Goal: Task Accomplishment & Management: Manage account settings

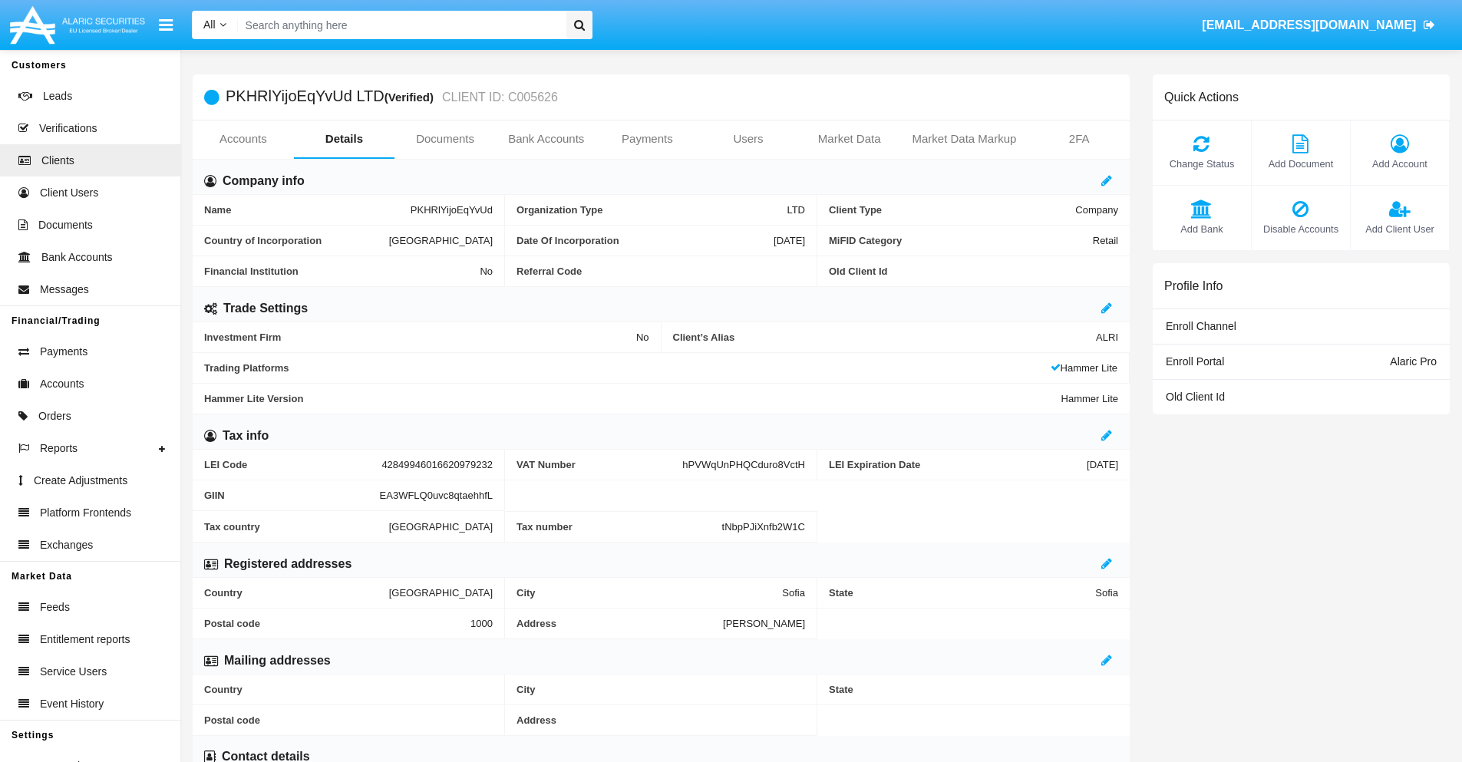
click at [1399, 163] on span "Add Account" at bounding box center [1399, 164] width 83 height 15
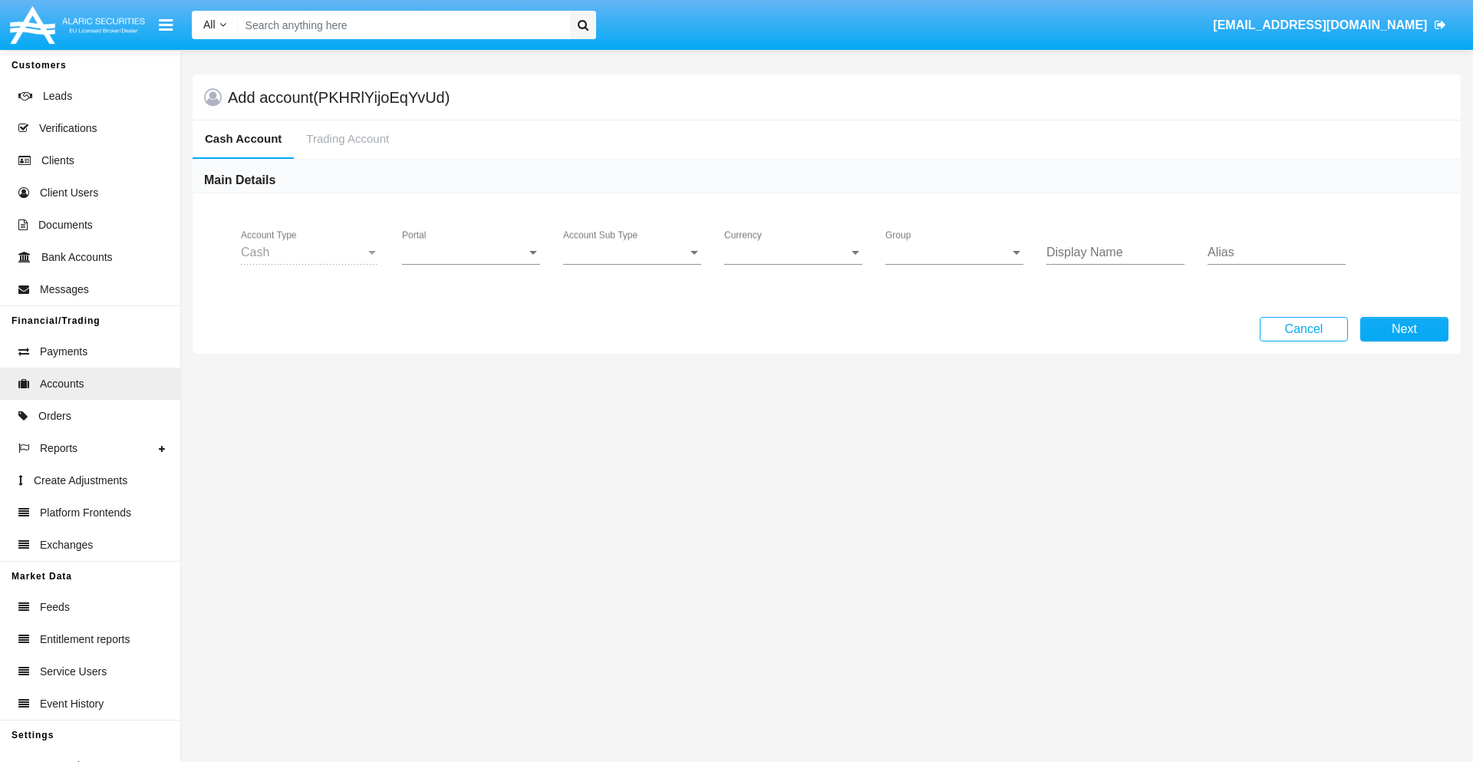
click at [471, 252] on span "Portal" at bounding box center [464, 253] width 124 height 14
click at [473, 264] on span "Alaric Pro" at bounding box center [473, 264] width 142 height 37
click at [632, 252] on span "Account Sub Type" at bounding box center [625, 253] width 124 height 14
click at [632, 264] on span "Trading Cash" at bounding box center [632, 264] width 138 height 37
click at [954, 252] on span "Group" at bounding box center [947, 253] width 124 height 14
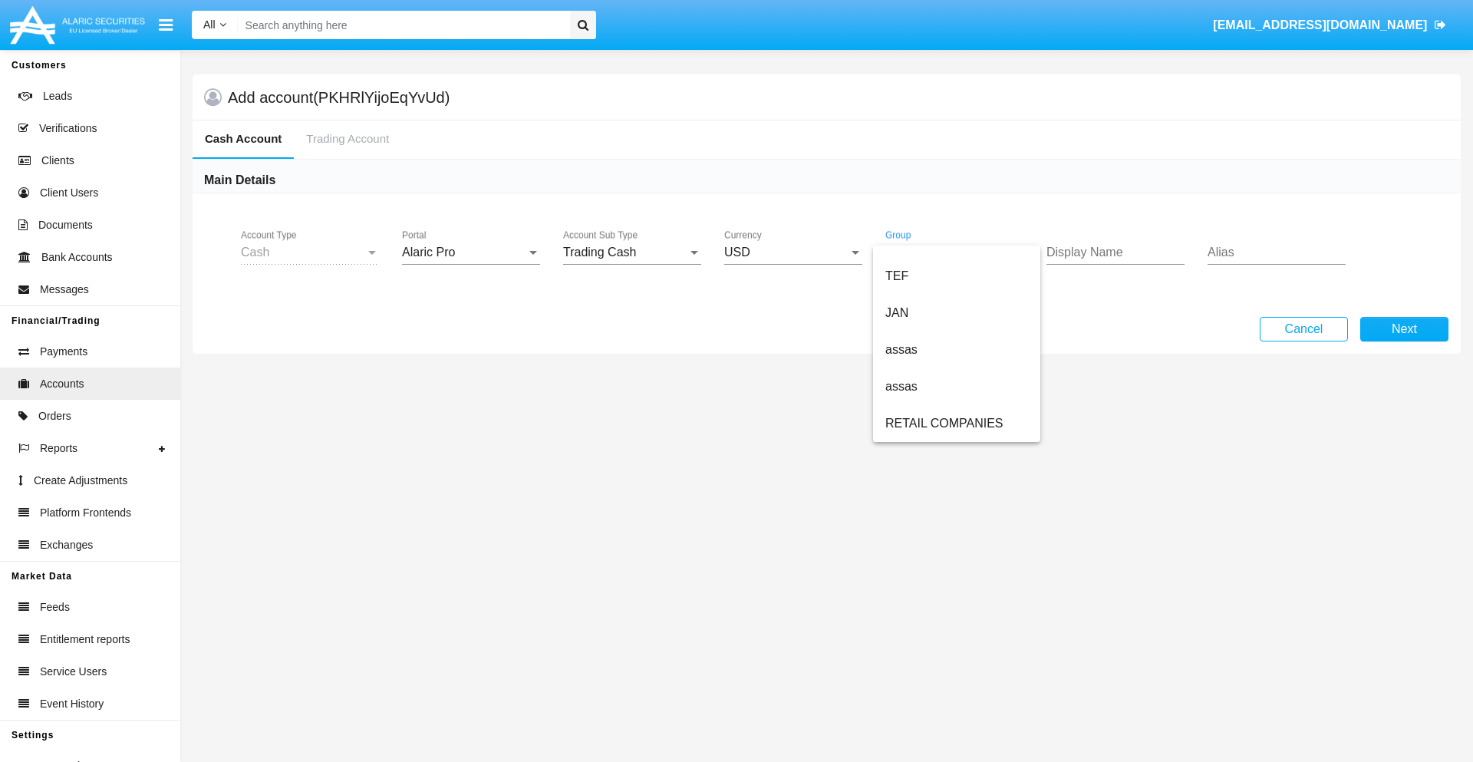
scroll to position [356, 0]
click at [956, 424] on span "ALARIC test" at bounding box center [956, 423] width 143 height 37
type input "grey"
type input "turquoise"
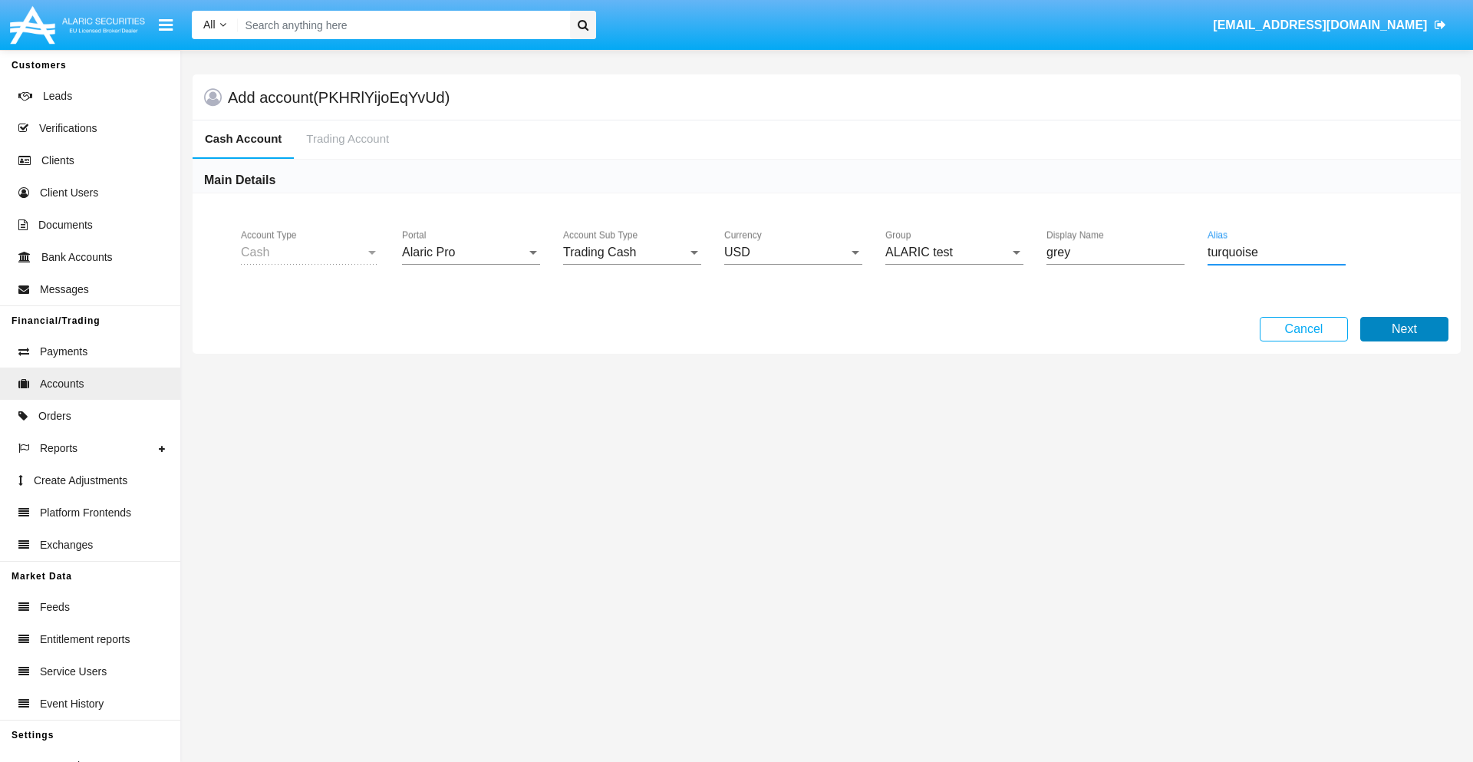
click at [1404, 329] on button "Next" at bounding box center [1404, 329] width 88 height 25
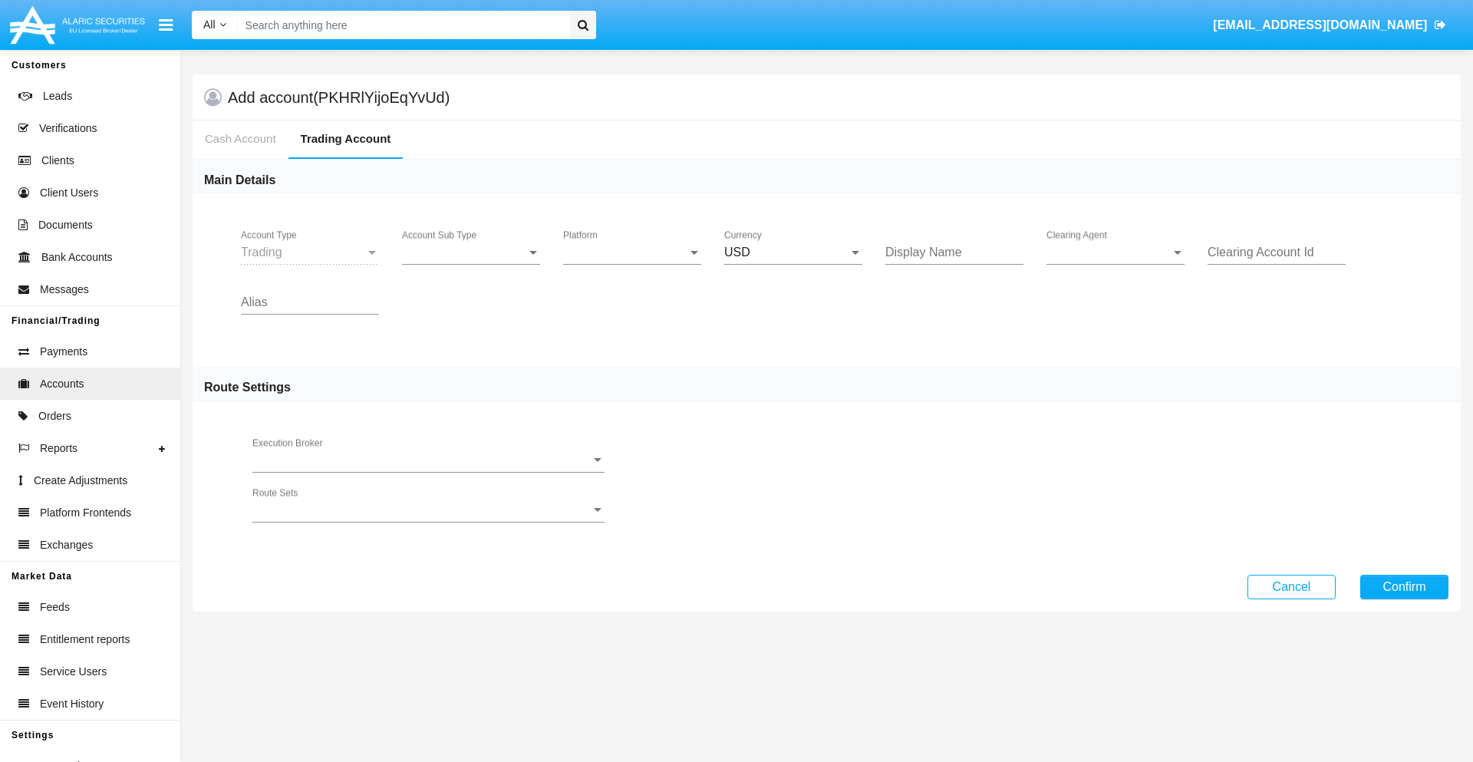
click at [471, 252] on span "Account Sub Type" at bounding box center [464, 253] width 124 height 14
click at [471, 264] on span "Trading" at bounding box center [471, 264] width 138 height 37
click at [632, 252] on span "Platform" at bounding box center [625, 253] width 124 height 14
click at [632, 264] on span "Hammer Lite" at bounding box center [632, 264] width 138 height 37
click at [1116, 252] on span "Clearing Agent" at bounding box center [1109, 253] width 124 height 14
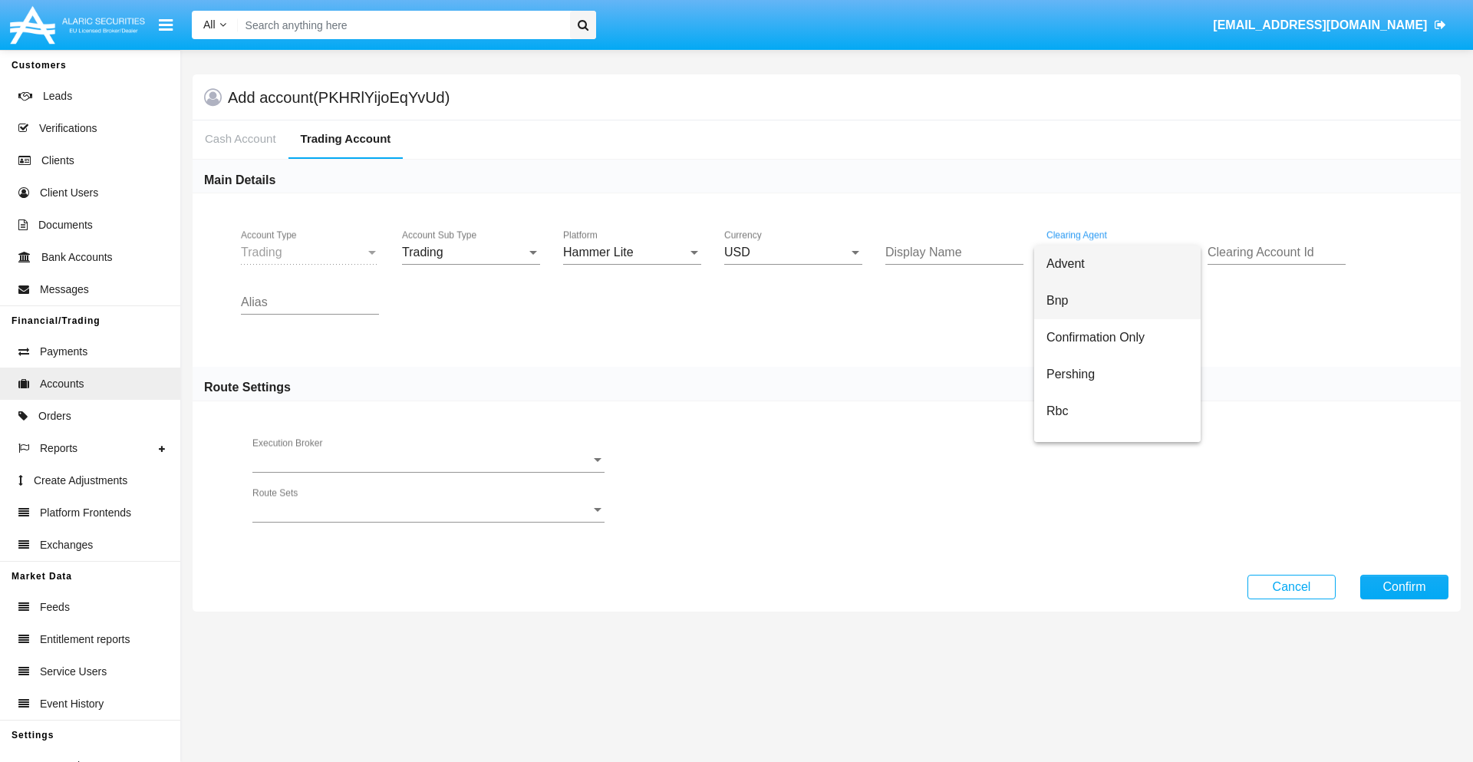
click at [1129, 301] on span "Bnp" at bounding box center [1118, 300] width 142 height 37
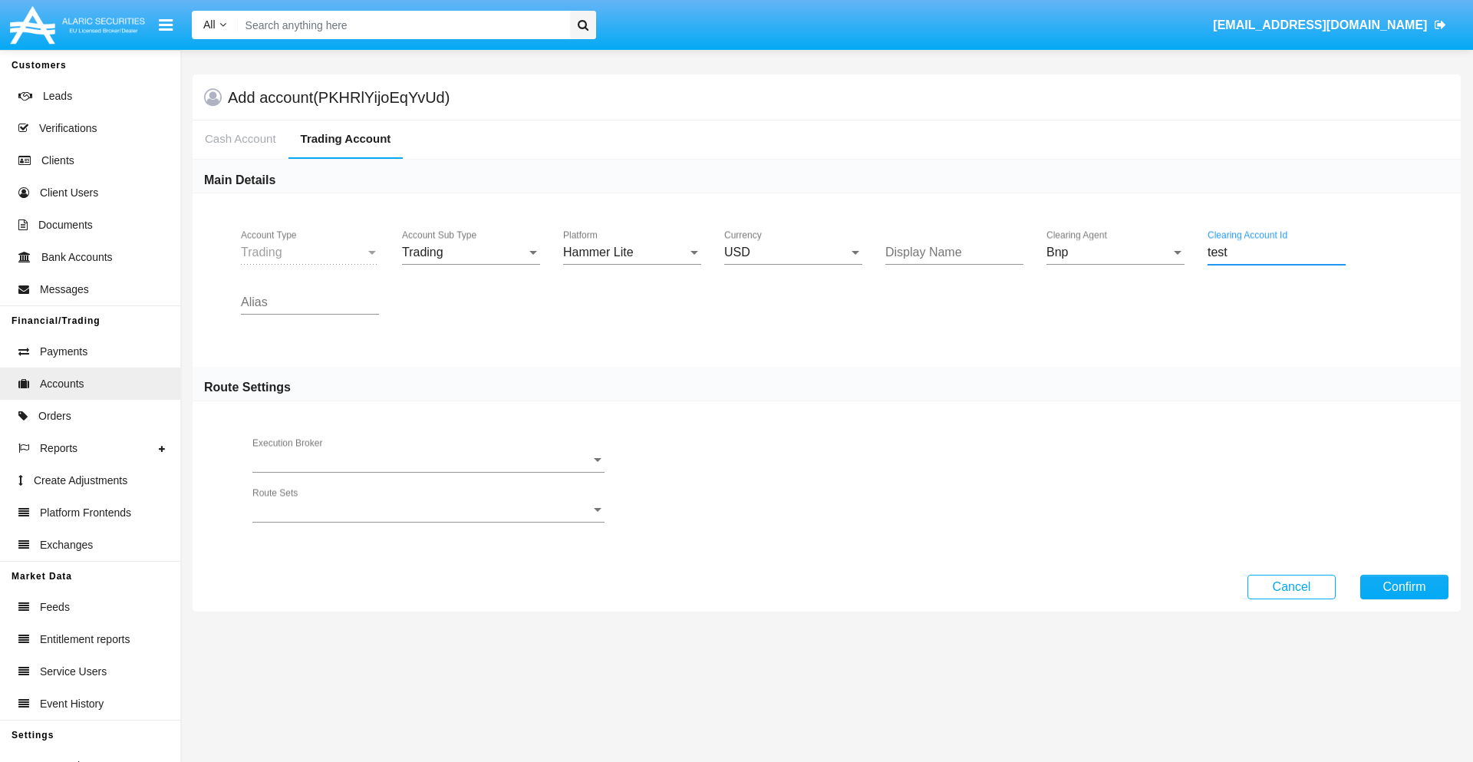
type input "test"
type input "violet"
type input "green"
click at [1404, 586] on button "Confirm" at bounding box center [1404, 587] width 88 height 25
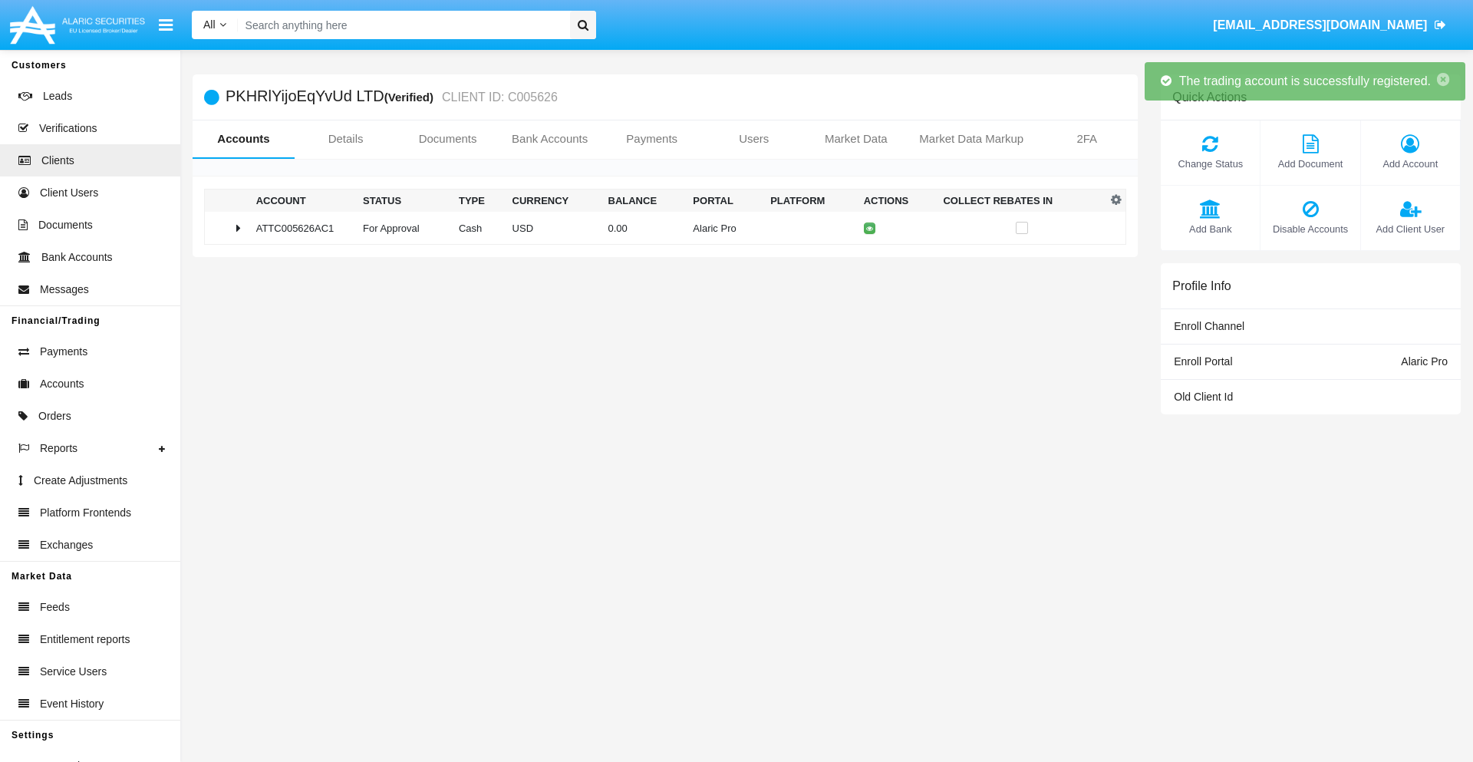
click at [659, 228] on td "0.00" at bounding box center [644, 228] width 85 height 33
click at [870, 228] on icon at bounding box center [873, 228] width 7 height 7
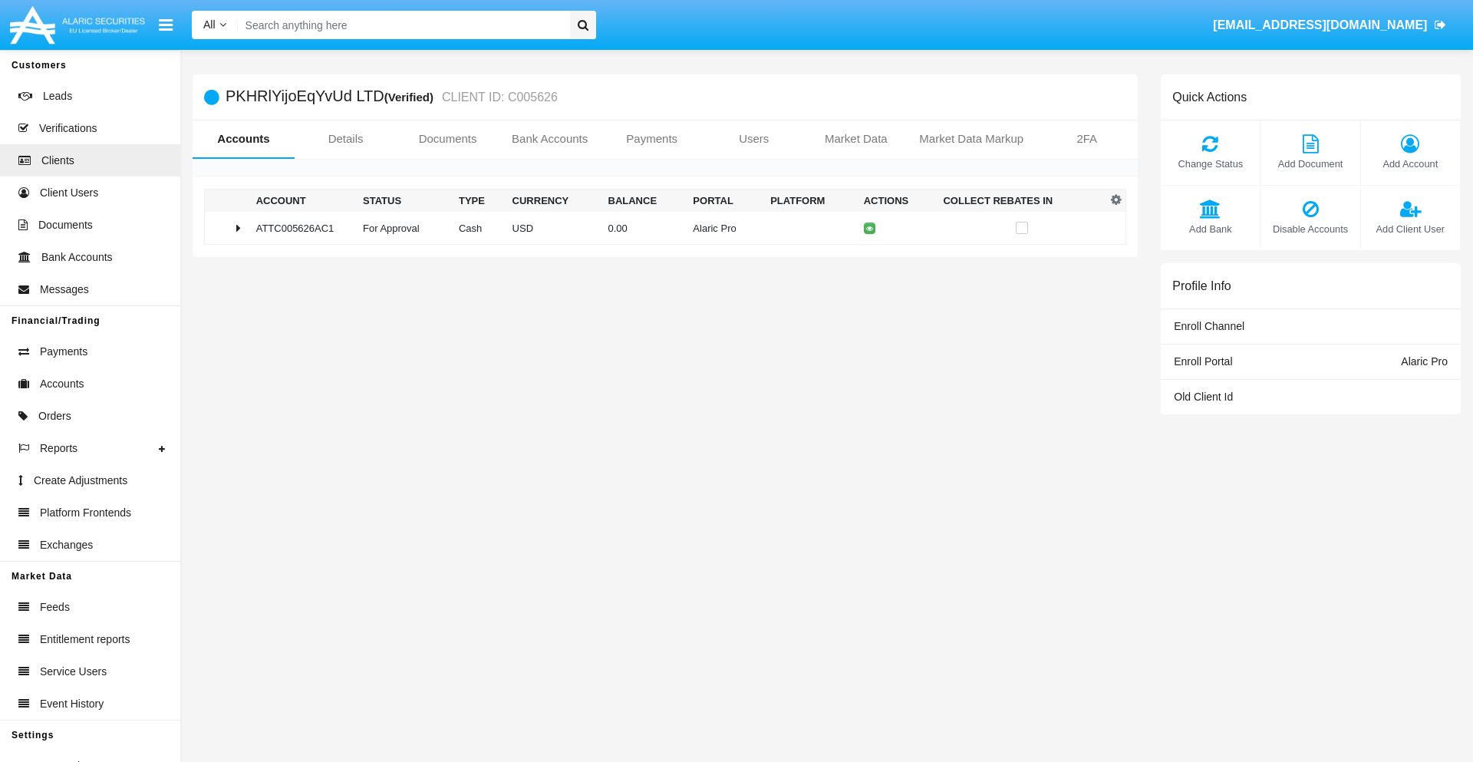
click at [659, 228] on td "0.00" at bounding box center [644, 228] width 85 height 33
click at [870, 260] on icon at bounding box center [873, 260] width 7 height 7
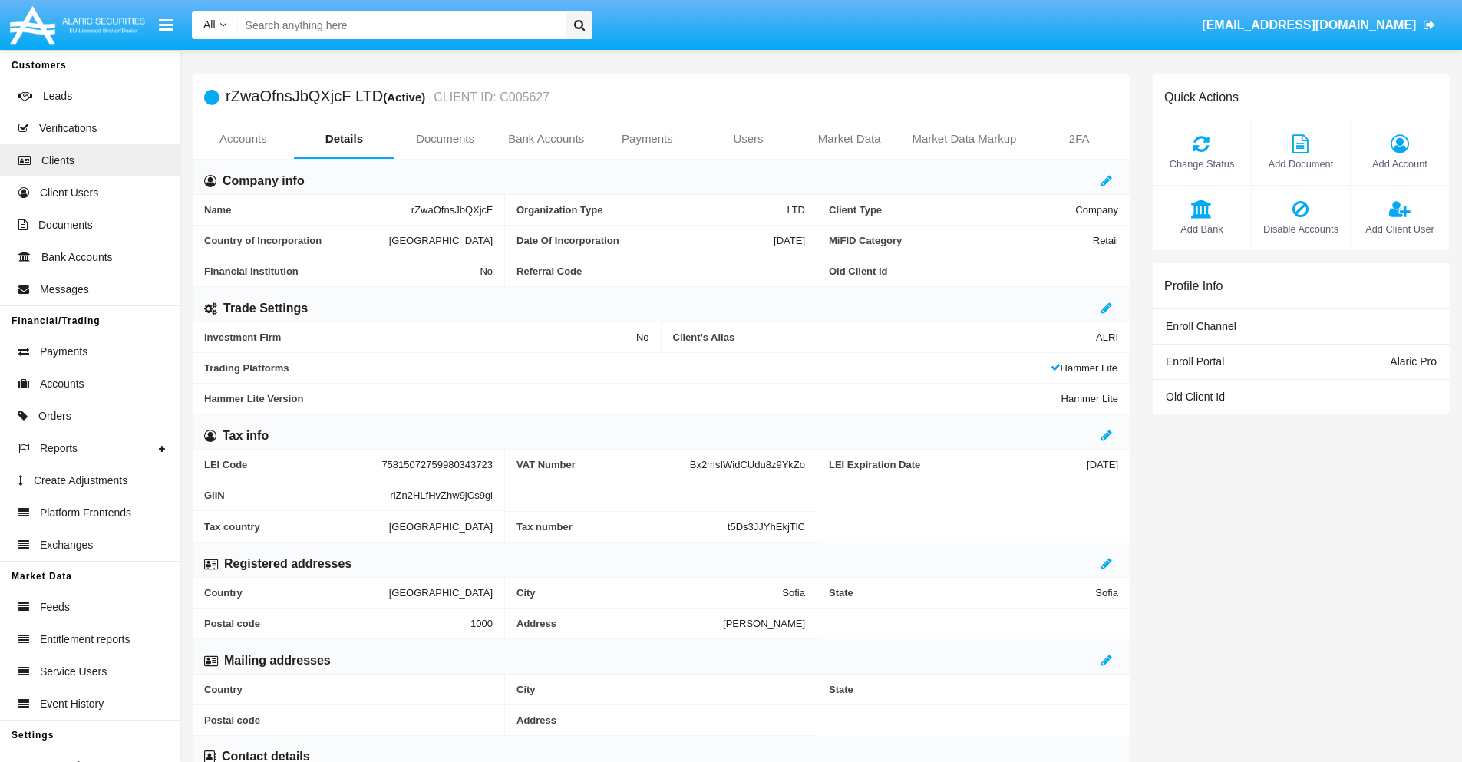
click at [242, 139] on link "Accounts" at bounding box center [243, 138] width 101 height 37
click at [1399, 163] on span "Add Account" at bounding box center [1399, 164] width 83 height 15
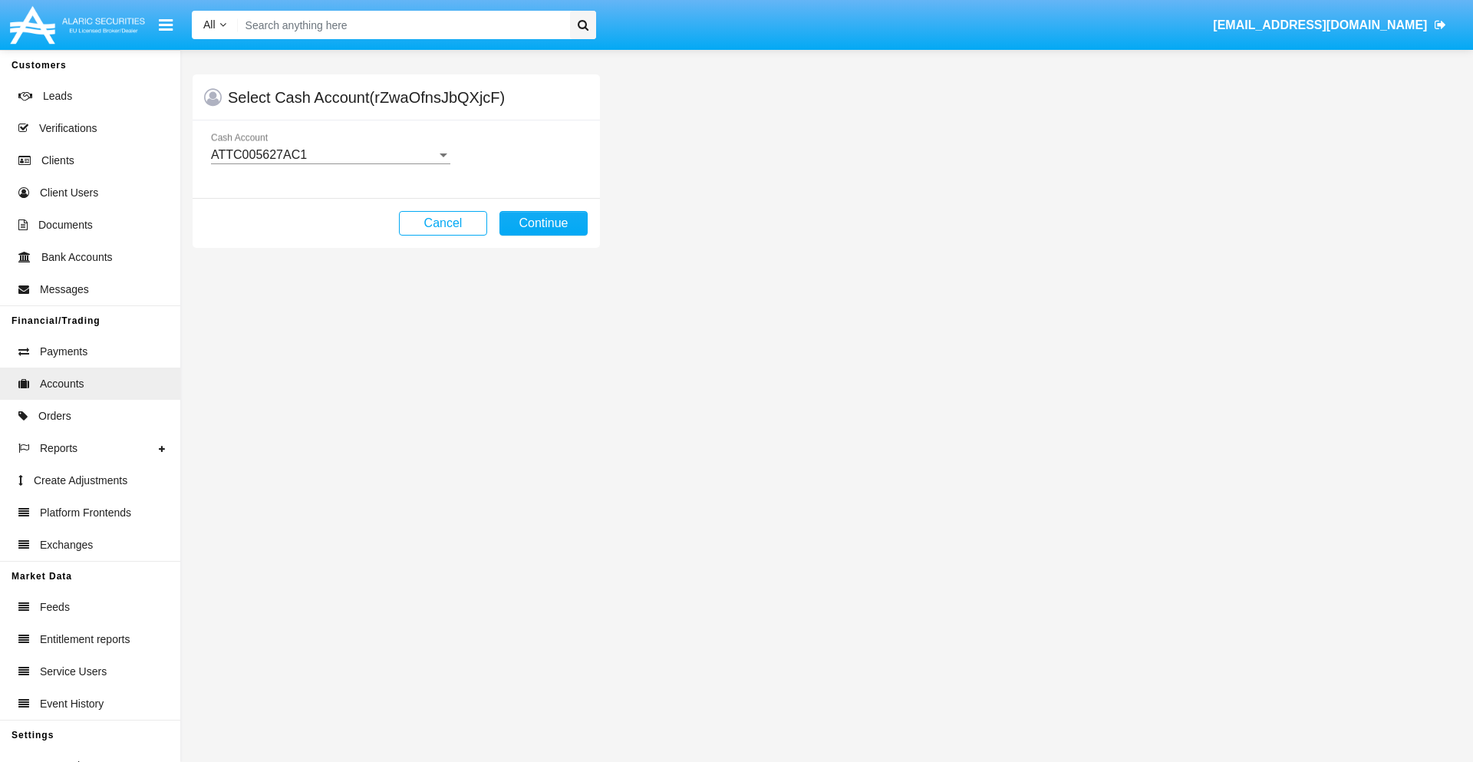
click at [330, 155] on div "ATTC005627AC1" at bounding box center [324, 155] width 226 height 14
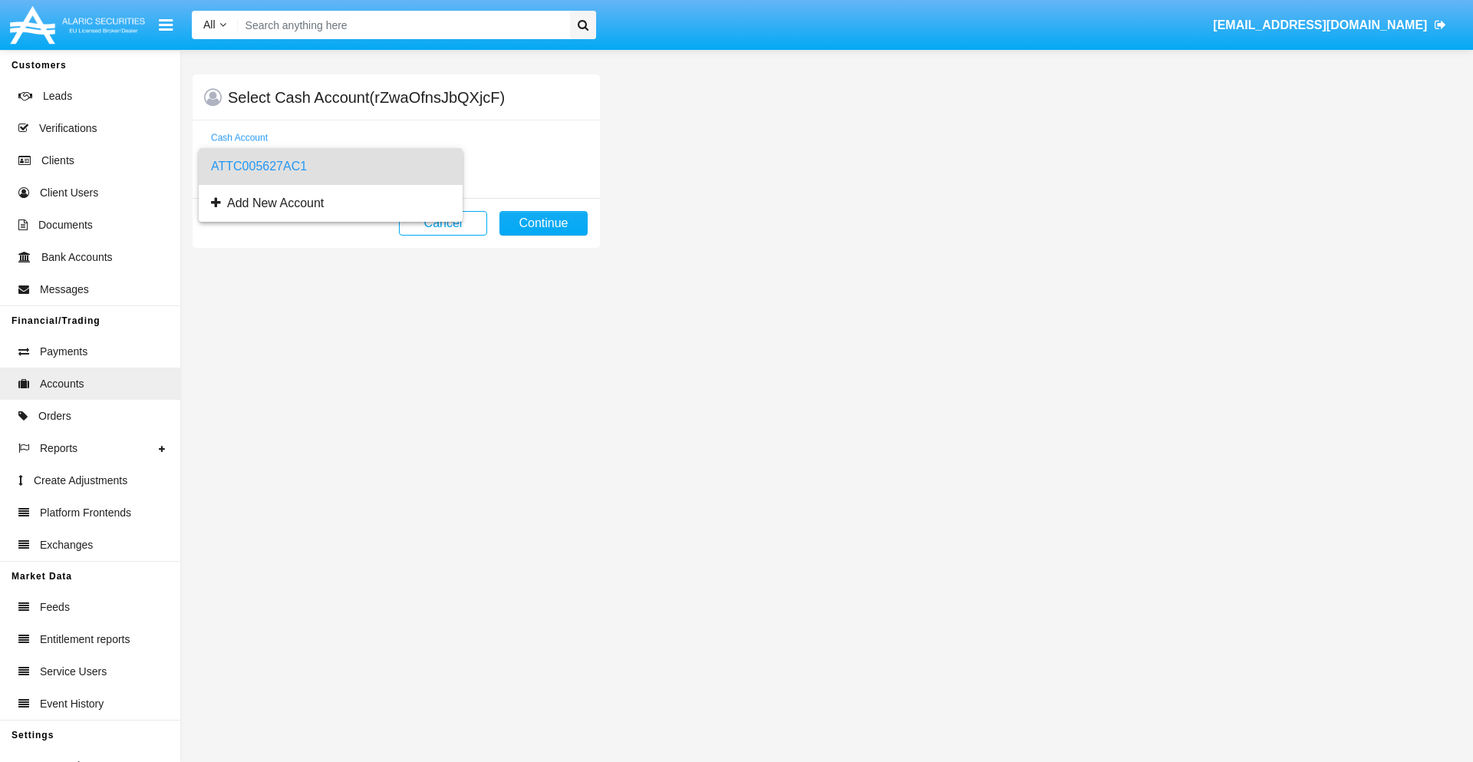
click at [330, 166] on span "ATTC005627AC1" at bounding box center [330, 166] width 239 height 37
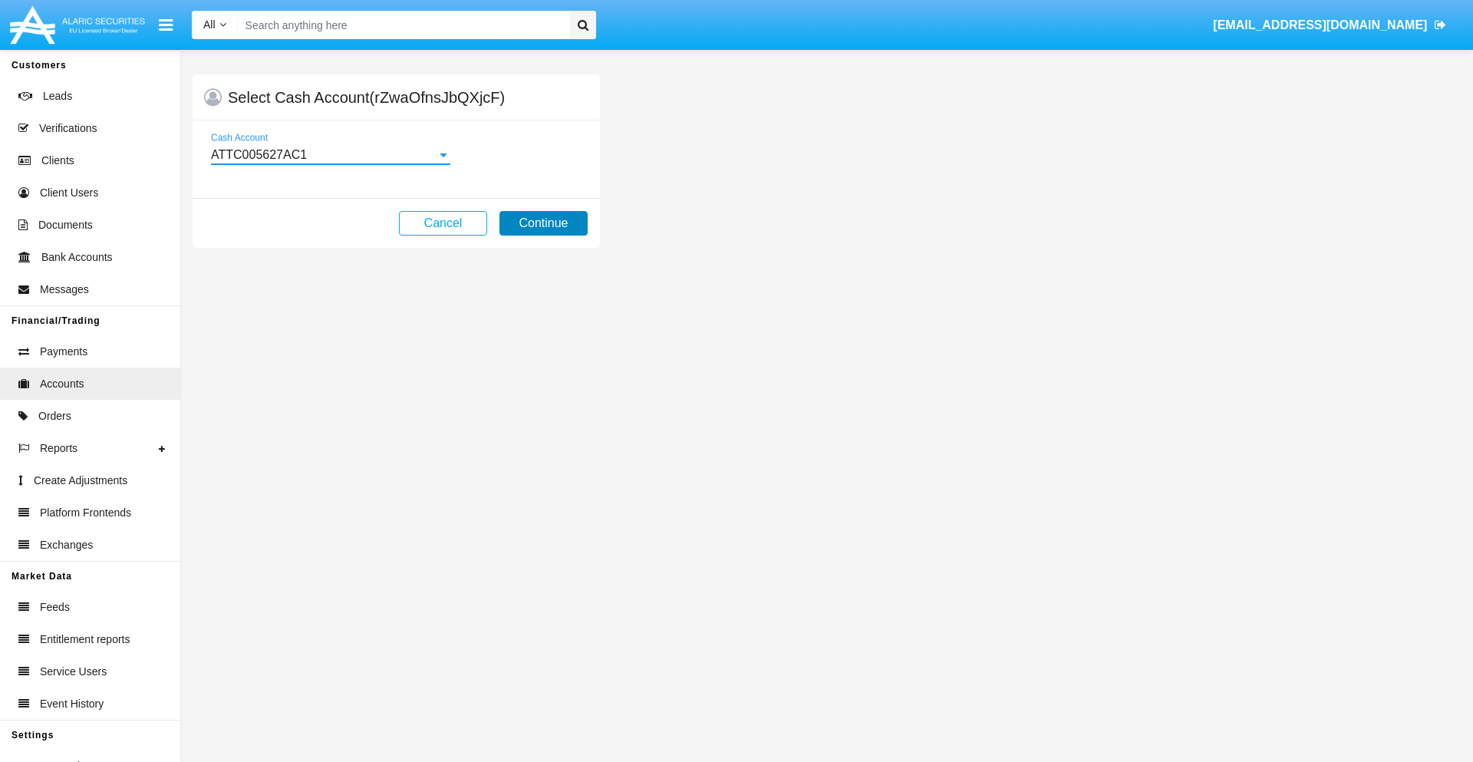
click at [543, 223] on button "Continue" at bounding box center [543, 223] width 88 height 25
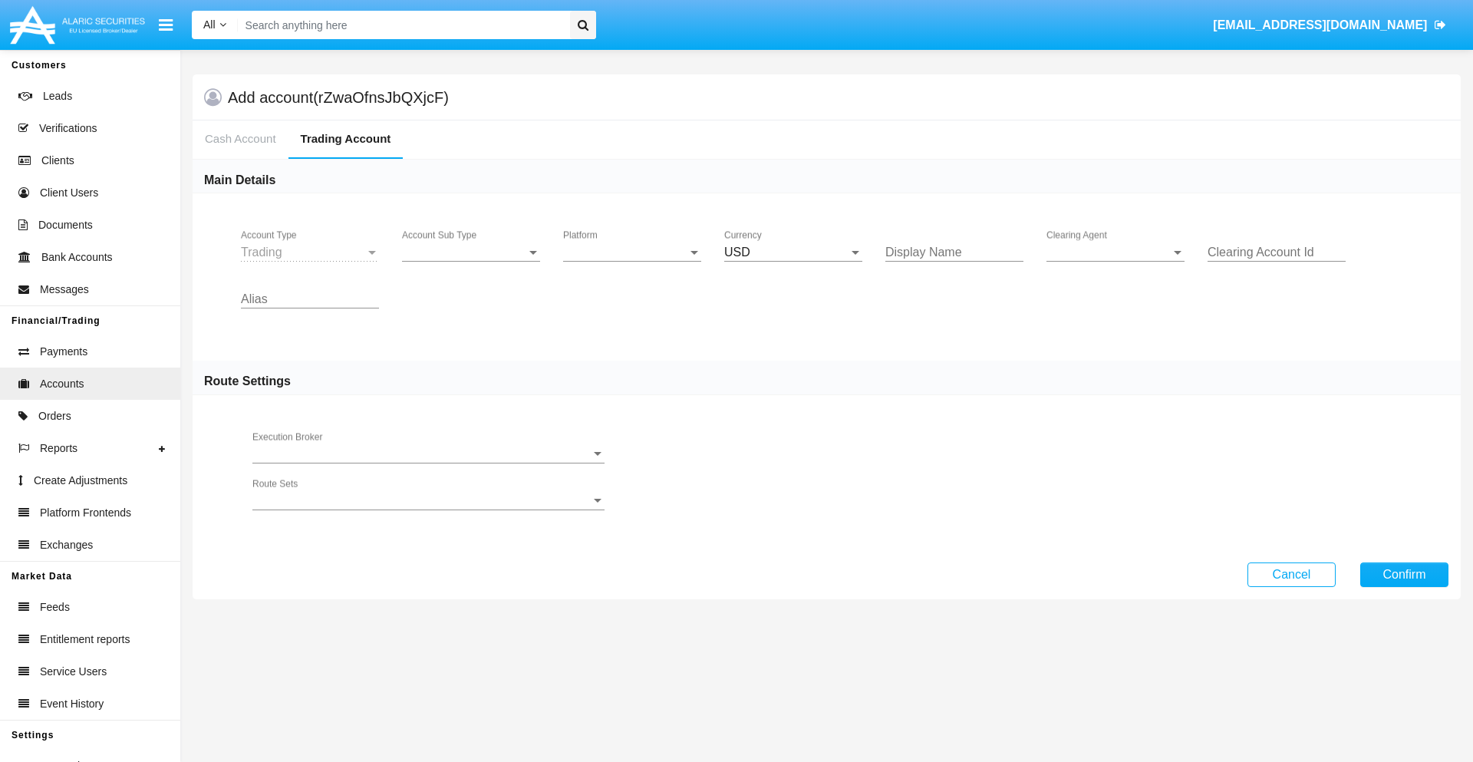
click at [471, 252] on span "Account Sub Type" at bounding box center [464, 253] width 124 height 14
click at [471, 264] on span "Trading" at bounding box center [471, 264] width 138 height 37
click at [632, 252] on span "Platform" at bounding box center [625, 253] width 124 height 14
click at [632, 264] on span "Hammer Lite" at bounding box center [620, 264] width 114 height 37
click at [1116, 252] on span "Clearing Agent" at bounding box center [1109, 253] width 124 height 14
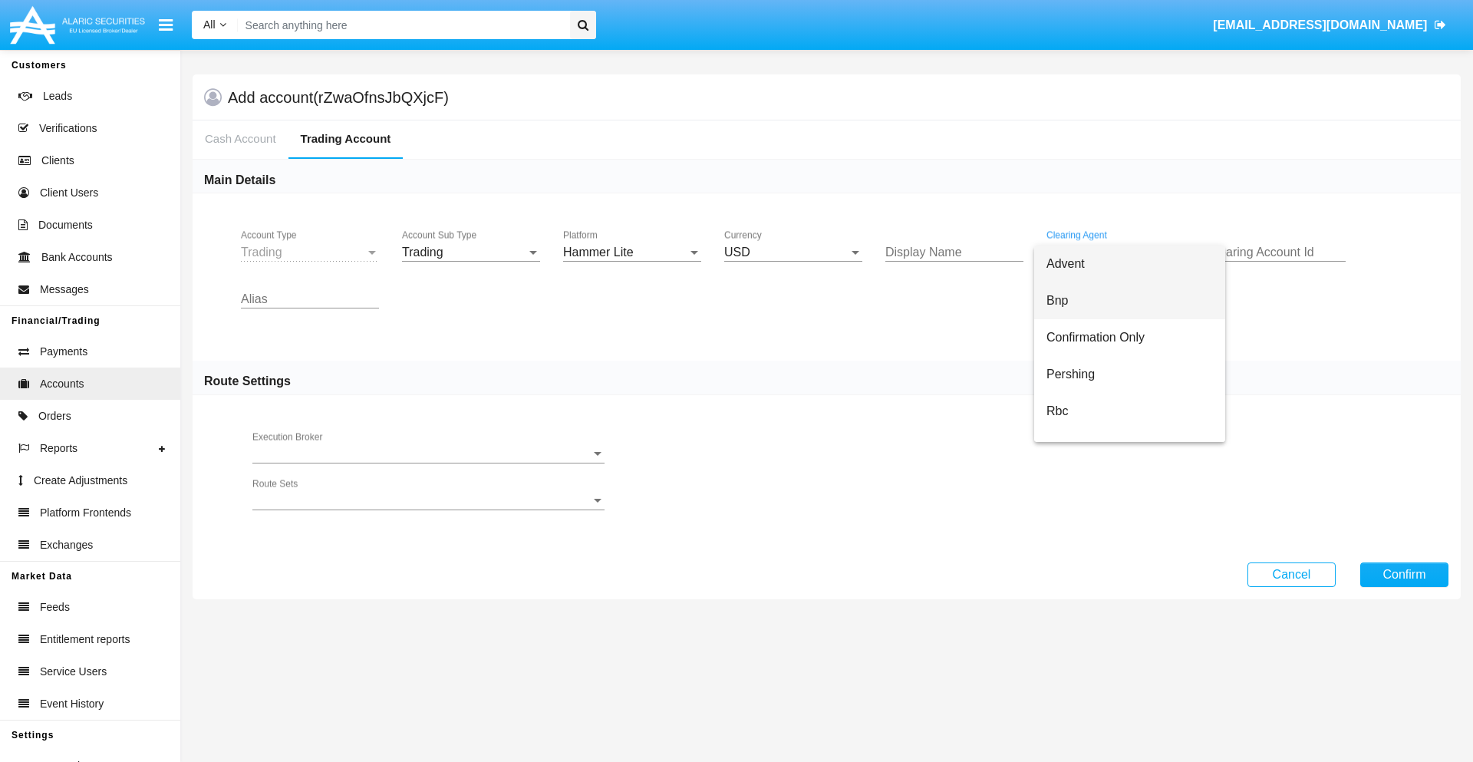
click at [1129, 301] on span "Bnp" at bounding box center [1130, 300] width 166 height 37
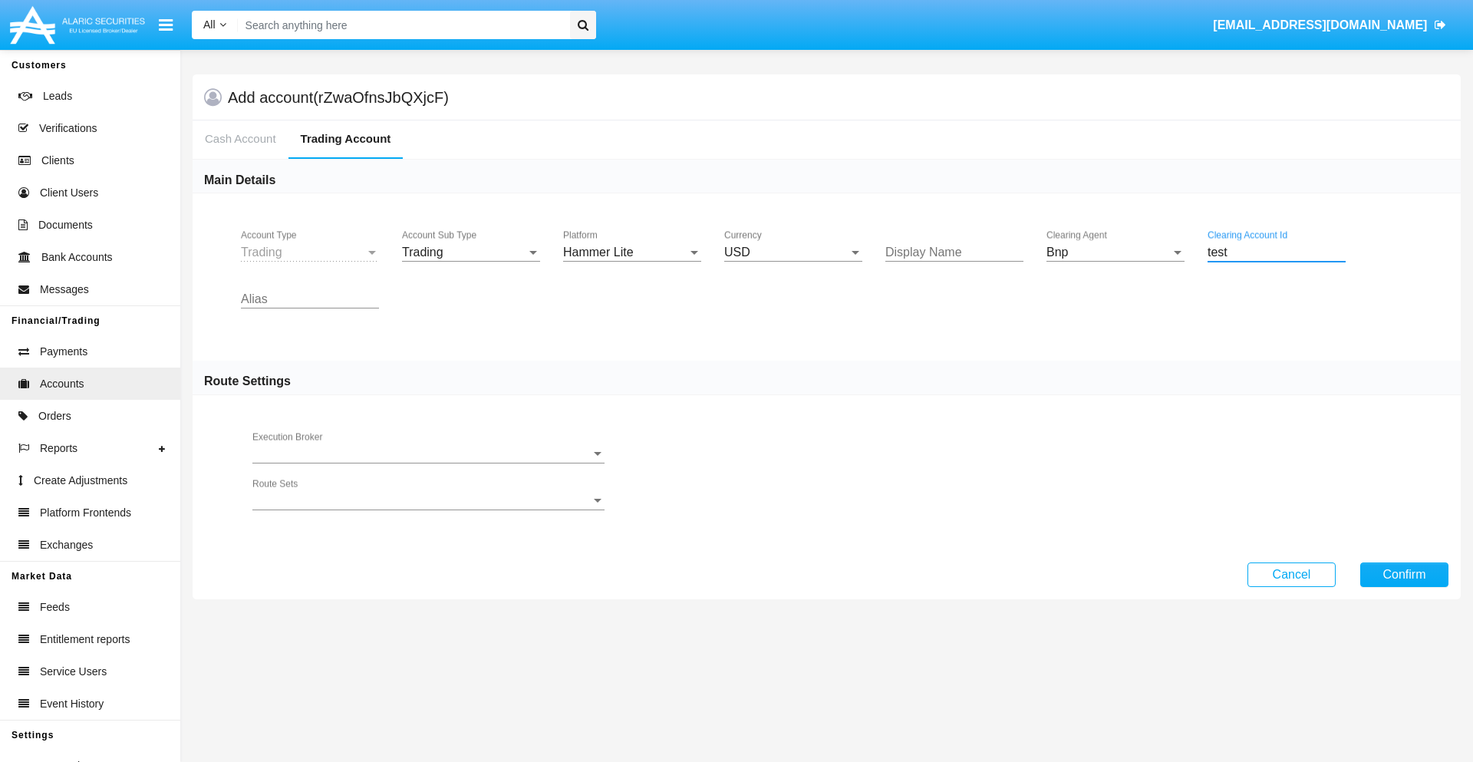
type input "test"
type input "gold"
type input "olive"
click at [1404, 574] on button "Confirm" at bounding box center [1404, 574] width 88 height 25
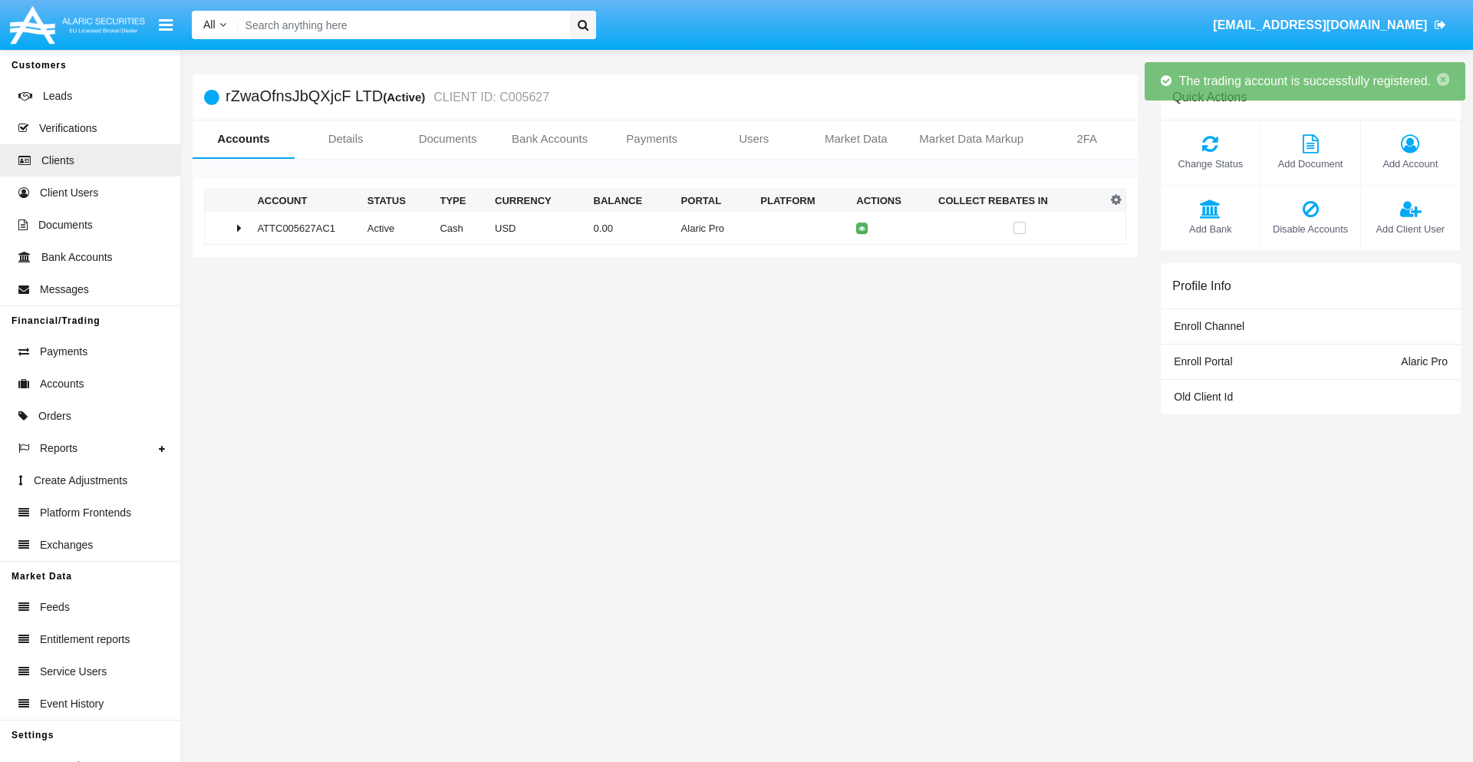
click at [659, 228] on td "0.00" at bounding box center [631, 228] width 87 height 33
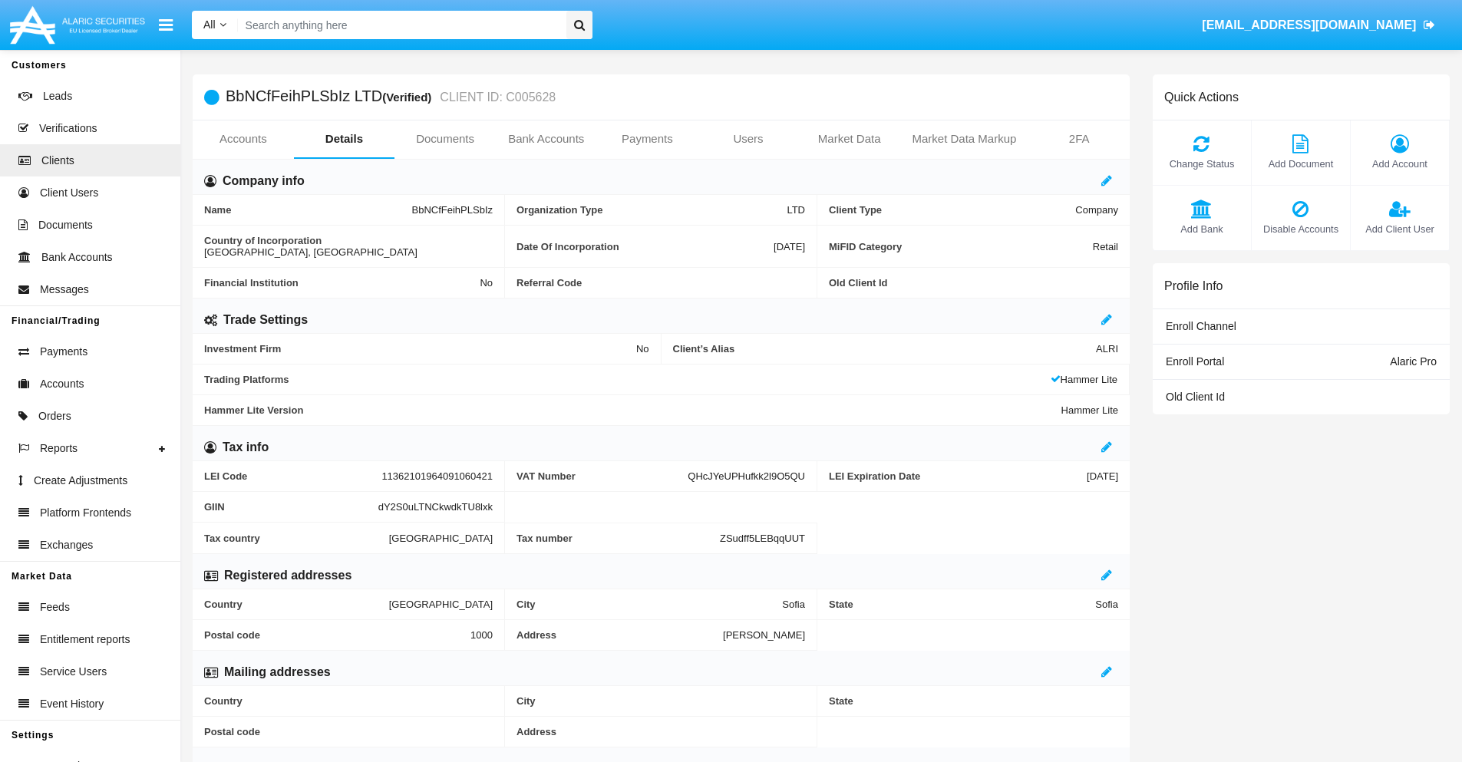
click at [242, 139] on link "Accounts" at bounding box center [243, 138] width 101 height 37
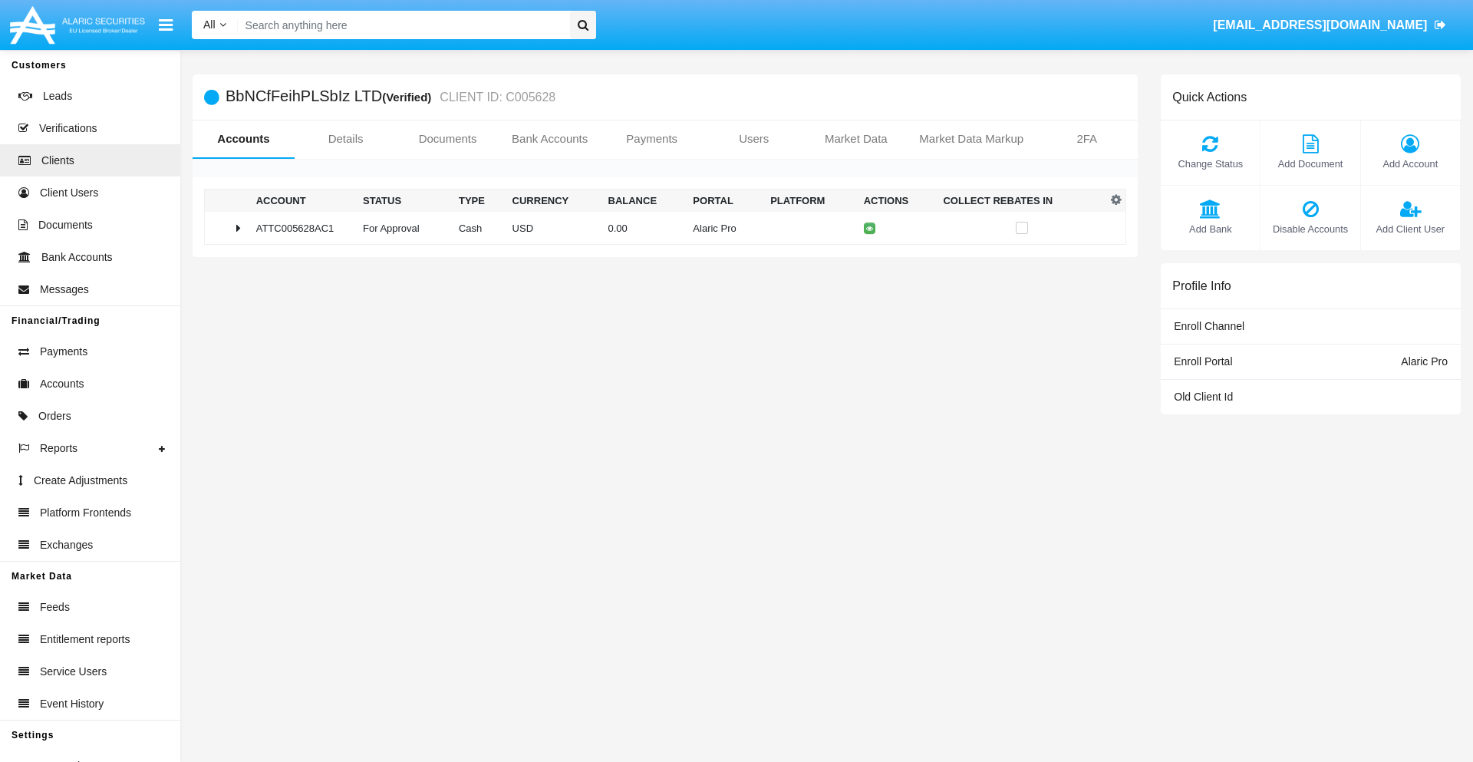
click at [1210, 163] on span "Change Status" at bounding box center [1211, 164] width 84 height 15
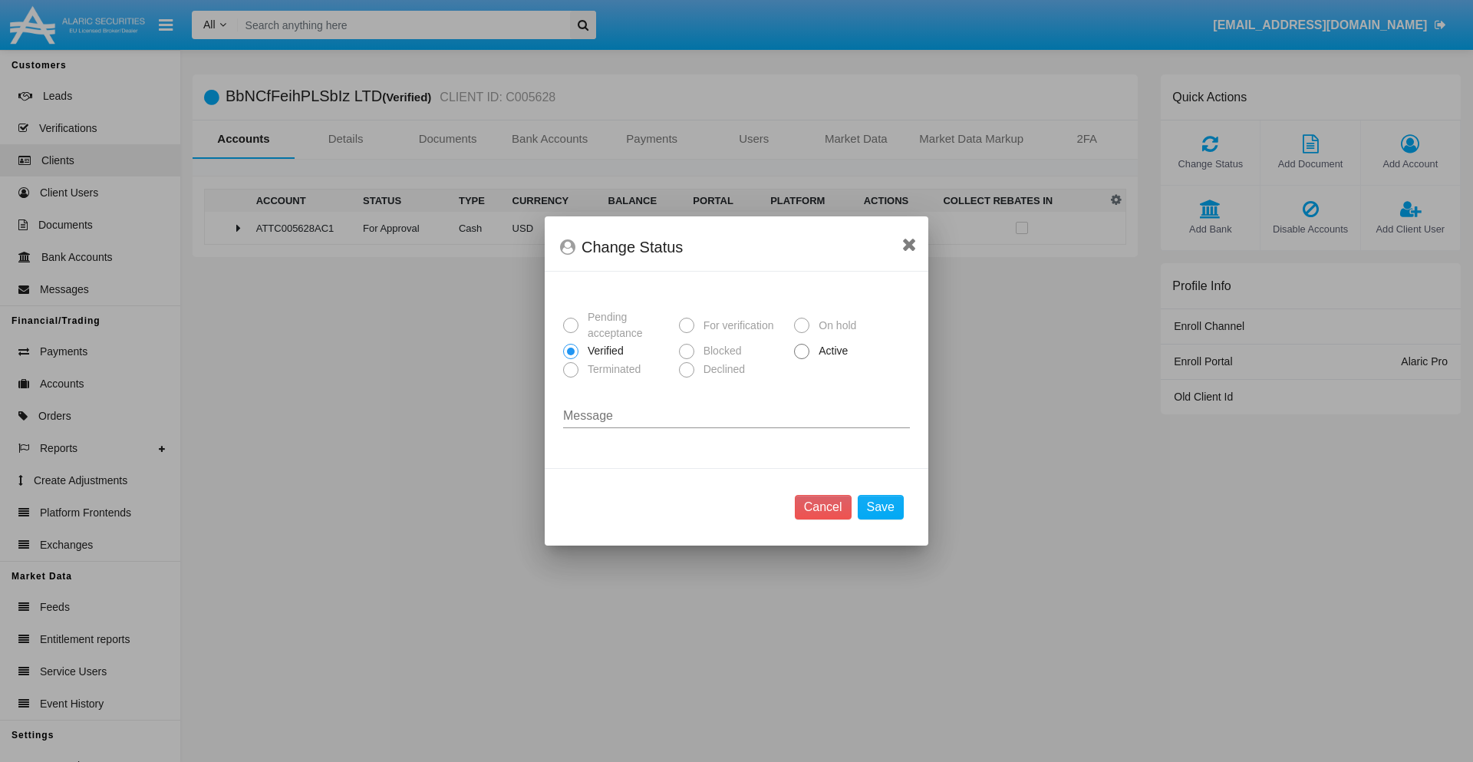
click at [830, 351] on span "Active" at bounding box center [830, 351] width 42 height 16
click at [802, 359] on input "Active" at bounding box center [801, 359] width 1 height 1
radio input "true"
click at [880, 507] on button "Save" at bounding box center [881, 507] width 46 height 25
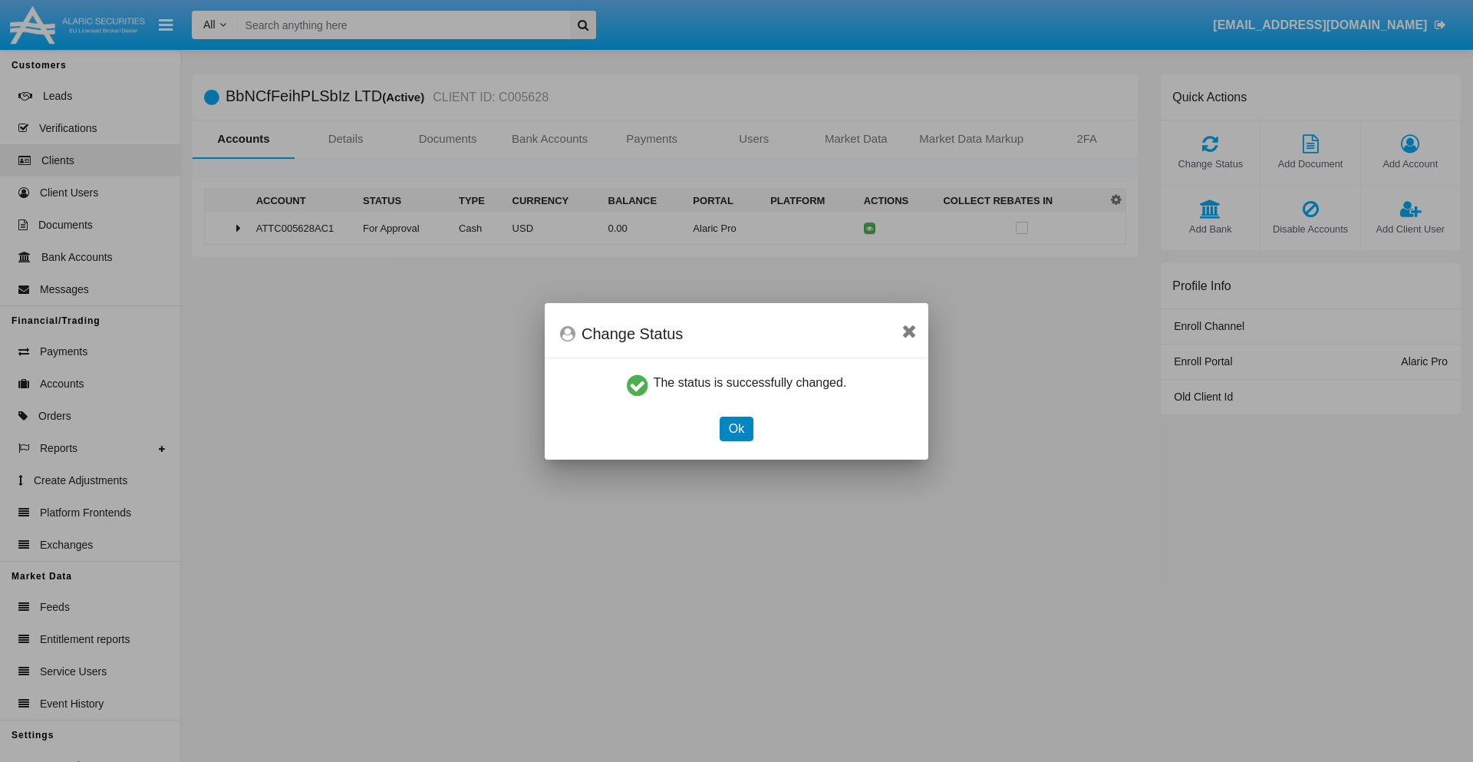
click at [736, 428] on button "Ok" at bounding box center [737, 429] width 34 height 25
